Goal: Task Accomplishment & Management: Manage account settings

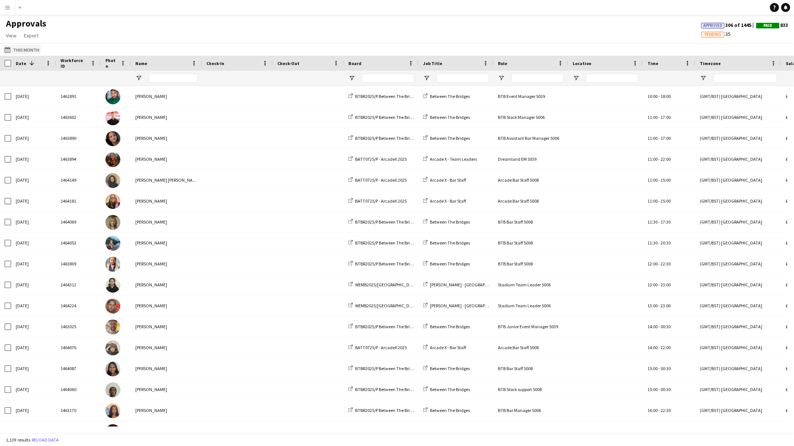
click at [28, 47] on button "This Month This Month" at bounding box center [22, 49] width 38 height 9
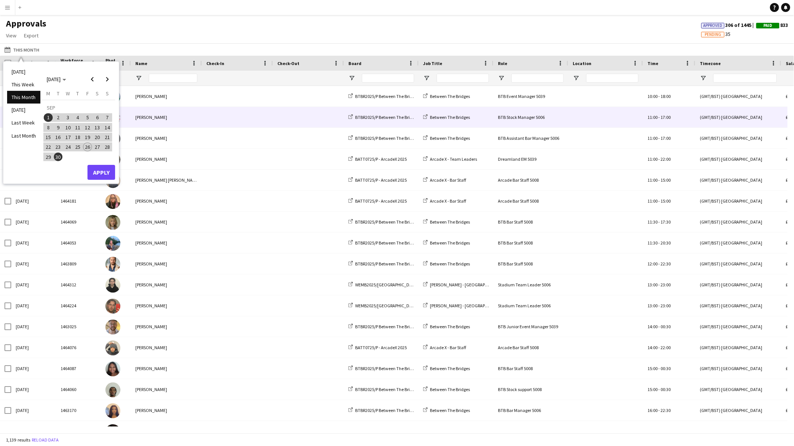
click at [298, 120] on span at bounding box center [308, 117] width 62 height 21
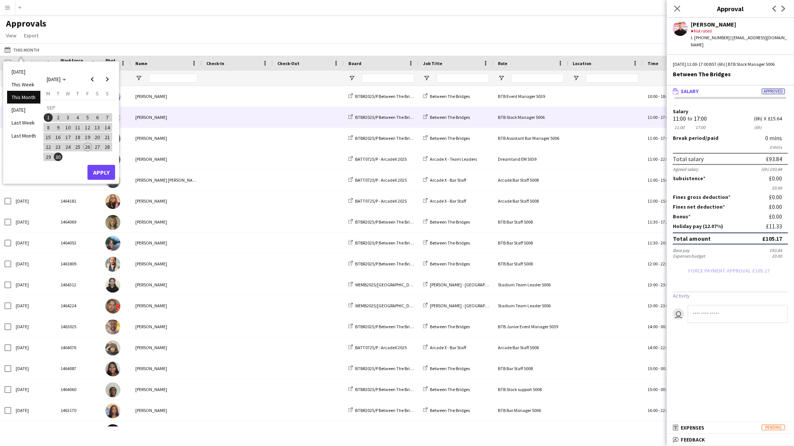
click at [165, 27] on div "Approvals View Customise view Customise filters Reset Filters Reset View Reset …" at bounding box center [397, 30] width 794 height 25
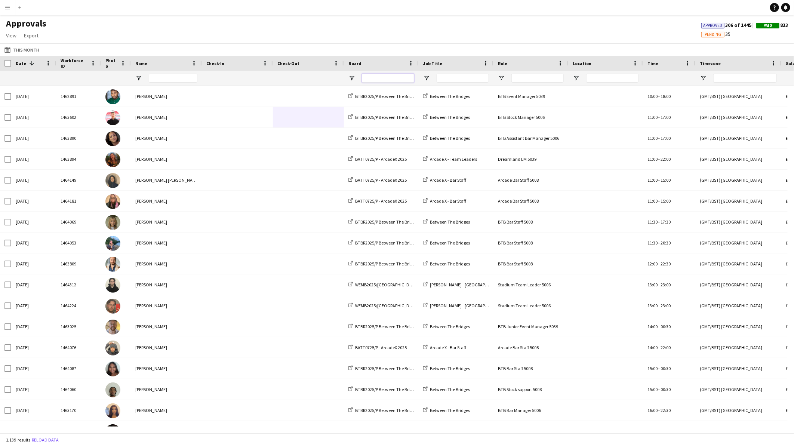
click at [379, 79] on input "Board Filter Input" at bounding box center [388, 78] width 52 height 9
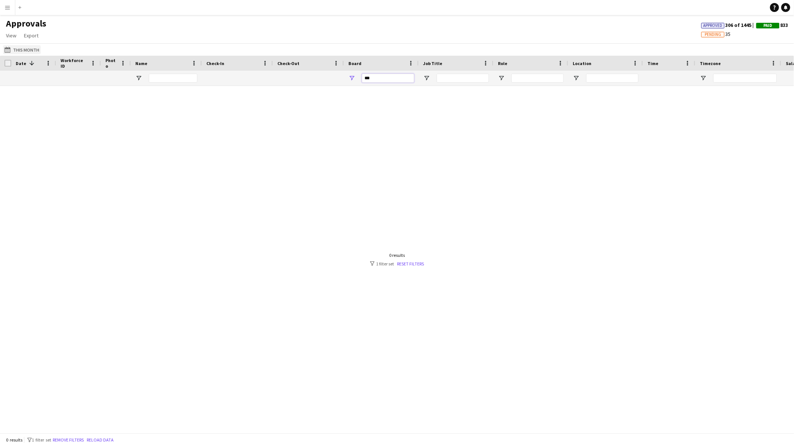
type input "***"
click at [21, 49] on button "This Month This Month" at bounding box center [22, 49] width 38 height 9
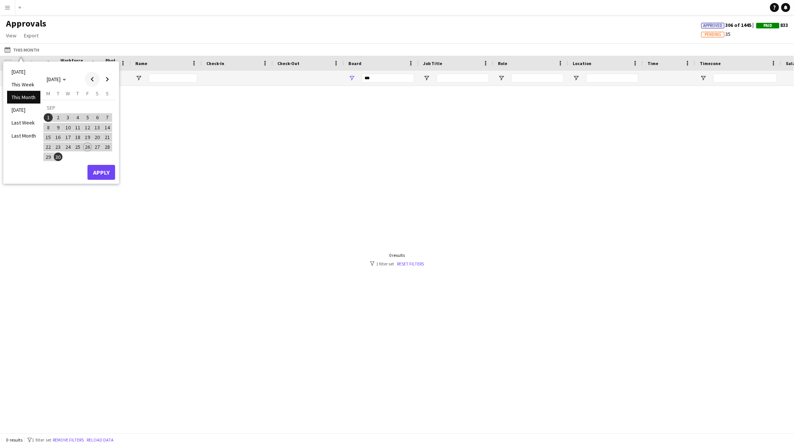
click at [92, 81] on span "Previous month" at bounding box center [92, 79] width 15 height 15
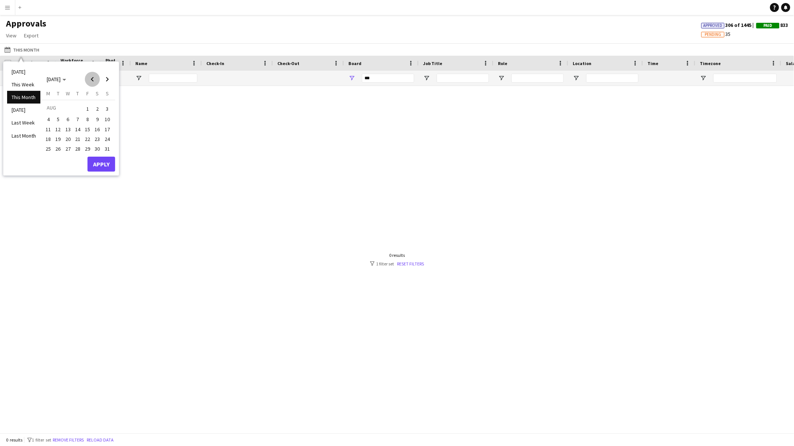
click at [92, 81] on span "Previous month" at bounding box center [92, 79] width 15 height 15
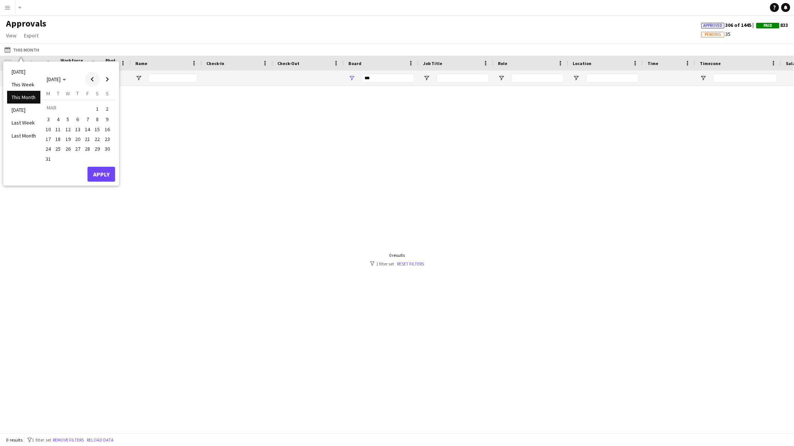
click at [92, 81] on span "Previous month" at bounding box center [92, 79] width 15 height 15
click at [96, 103] on button "1" at bounding box center [97, 109] width 10 height 12
click at [105, 77] on span "Next month" at bounding box center [107, 79] width 15 height 15
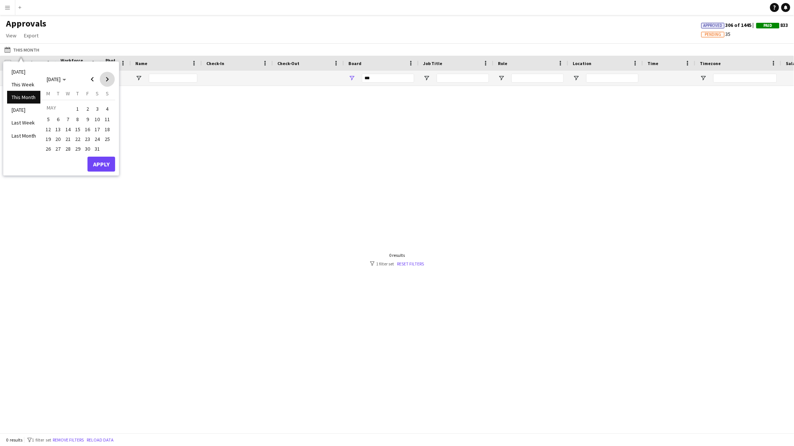
click at [105, 77] on span "Next month" at bounding box center [107, 79] width 15 height 15
click at [104, 80] on span "Next month" at bounding box center [107, 79] width 15 height 15
drag, startPoint x: 60, startPoint y: 152, endPoint x: 99, endPoint y: 163, distance: 40.8
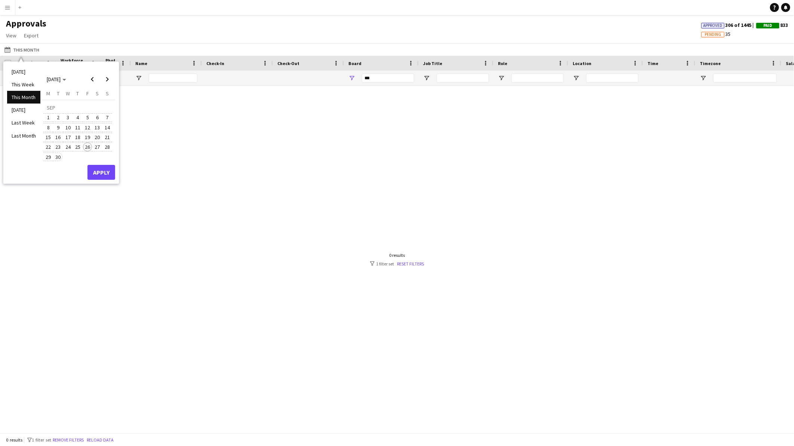
click at [61, 152] on span "30" at bounding box center [58, 156] width 9 height 9
drag, startPoint x: 102, startPoint y: 175, endPoint x: 126, endPoint y: 174, distance: 23.9
click at [102, 176] on button "Apply" at bounding box center [101, 172] width 28 height 15
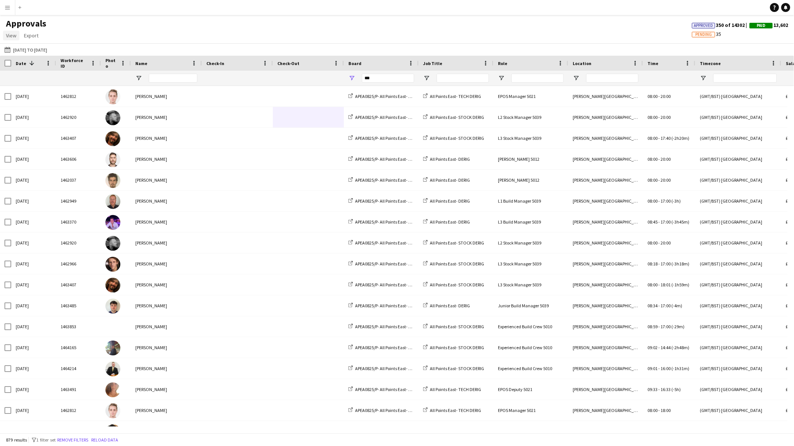
click at [6, 38] on span "View" at bounding box center [11, 35] width 10 height 7
click at [18, 53] on span "Customise view" at bounding box center [27, 51] width 36 height 7
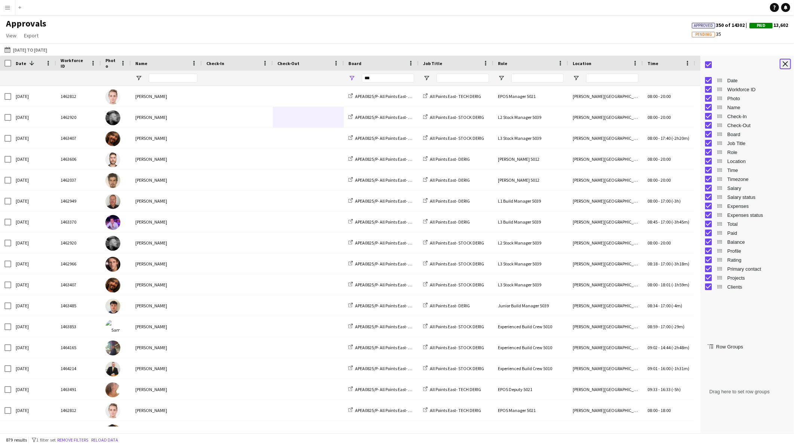
click at [786, 63] on app-icon "Close tool panel" at bounding box center [785, 63] width 5 height 5
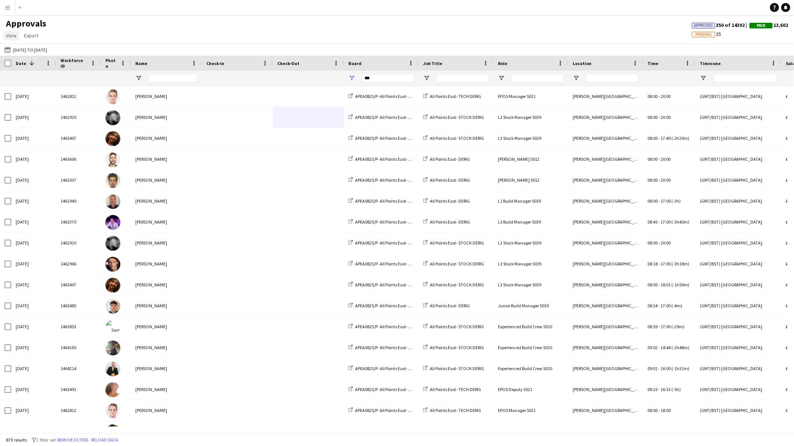
click at [14, 40] on link "View" at bounding box center [11, 36] width 16 height 10
click at [38, 54] on span "Customise view" at bounding box center [27, 51] width 36 height 7
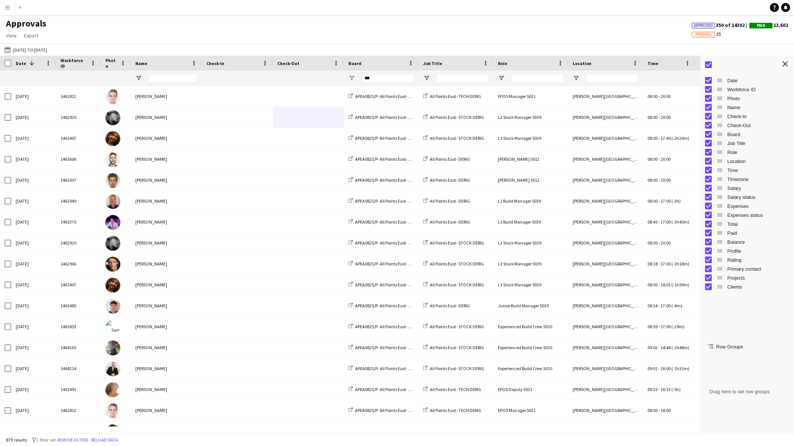
click at [739, 117] on span "Check-In" at bounding box center [758, 117] width 62 height 6
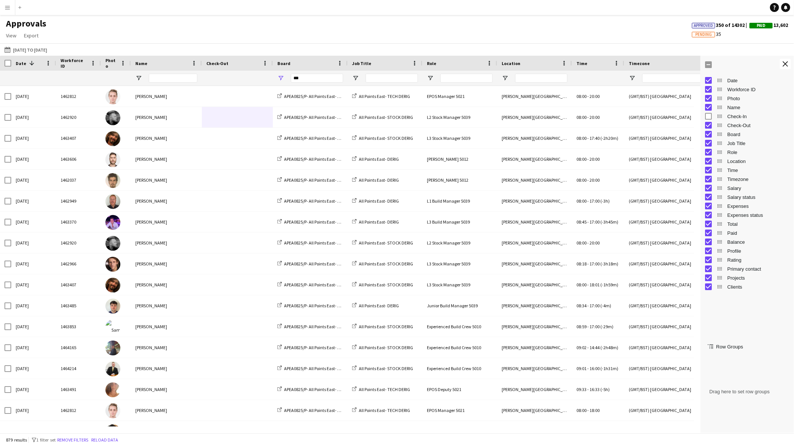
click at [738, 125] on span "Check-Out" at bounding box center [758, 126] width 62 height 6
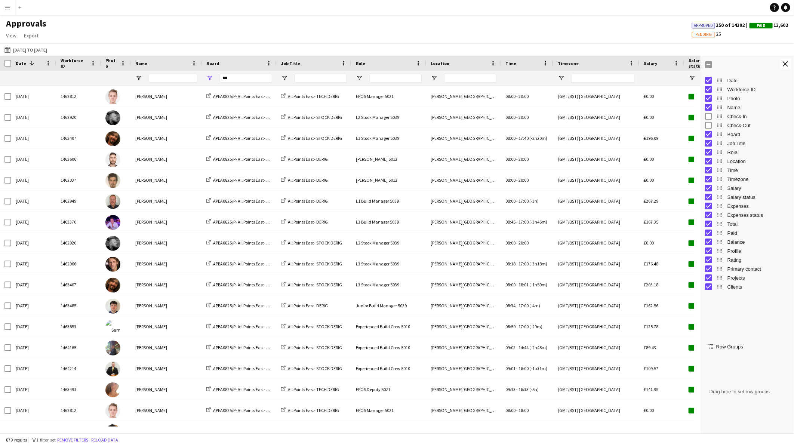
click at [743, 181] on span "Timezone" at bounding box center [758, 179] width 62 height 6
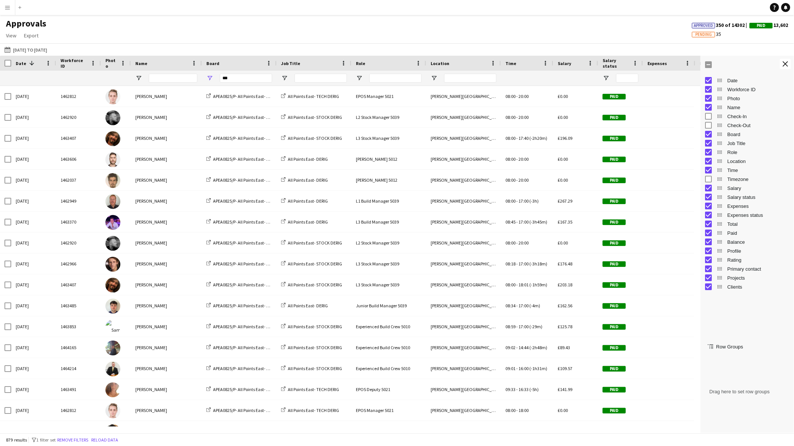
click at [738, 206] on span "Expenses" at bounding box center [758, 206] width 62 height 6
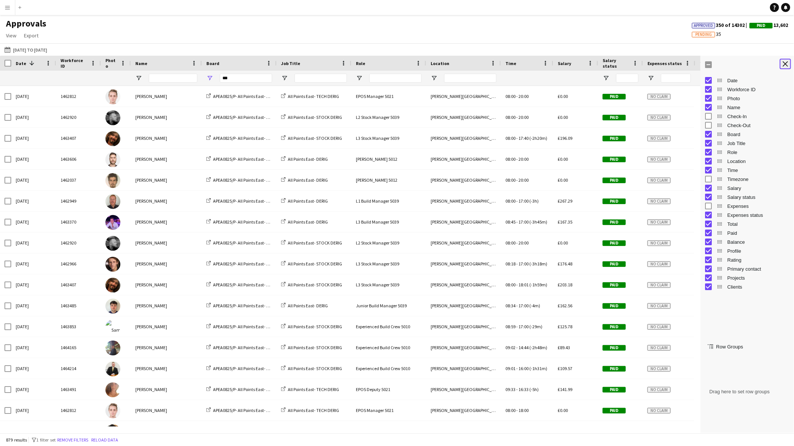
click at [785, 67] on button "Close tool panel" at bounding box center [785, 64] width 11 height 10
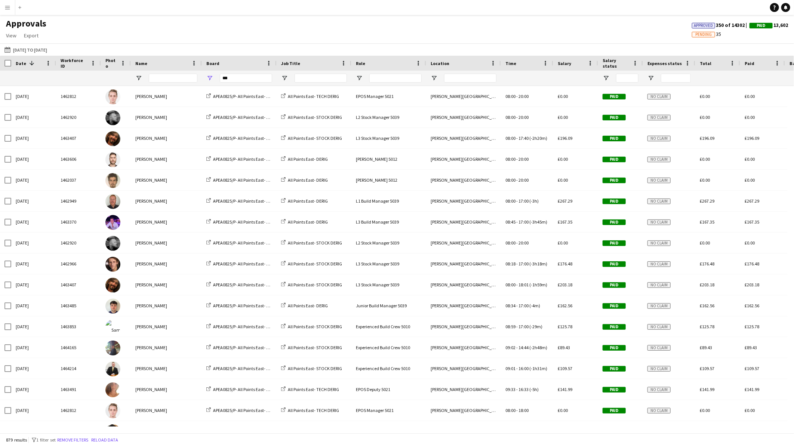
click at [6, 59] on div at bounding box center [5, 63] width 11 height 15
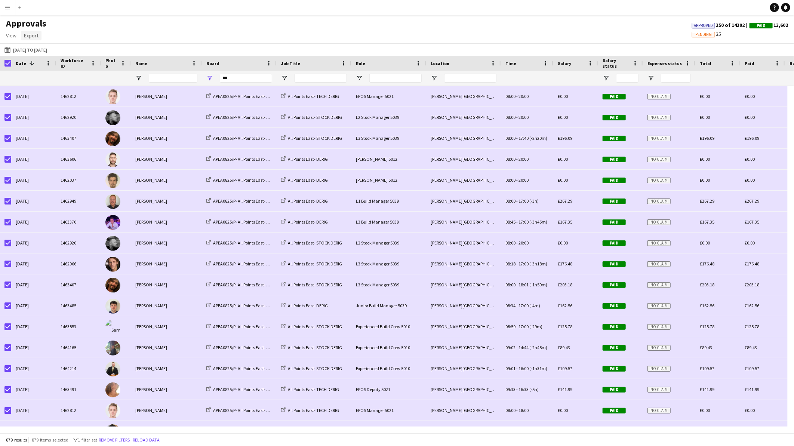
click at [31, 34] on span "Export" at bounding box center [31, 35] width 15 height 7
click at [59, 56] on link "Export as XLSX" at bounding box center [47, 52] width 52 height 16
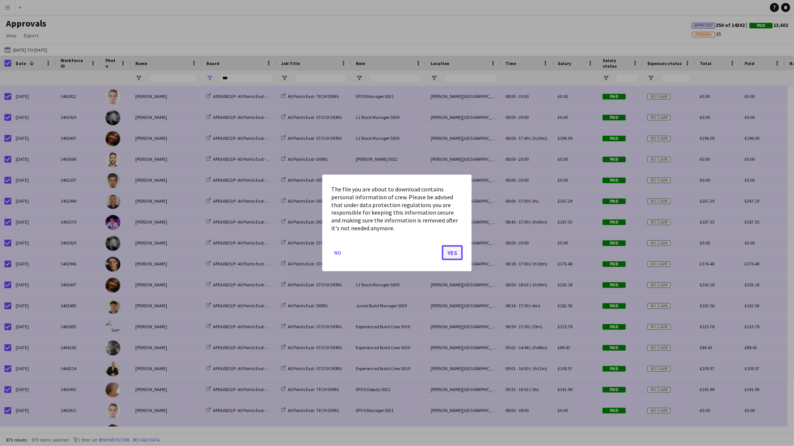
click at [453, 255] on button "Yes" at bounding box center [452, 252] width 21 height 15
